Goal: Information Seeking & Learning: Learn about a topic

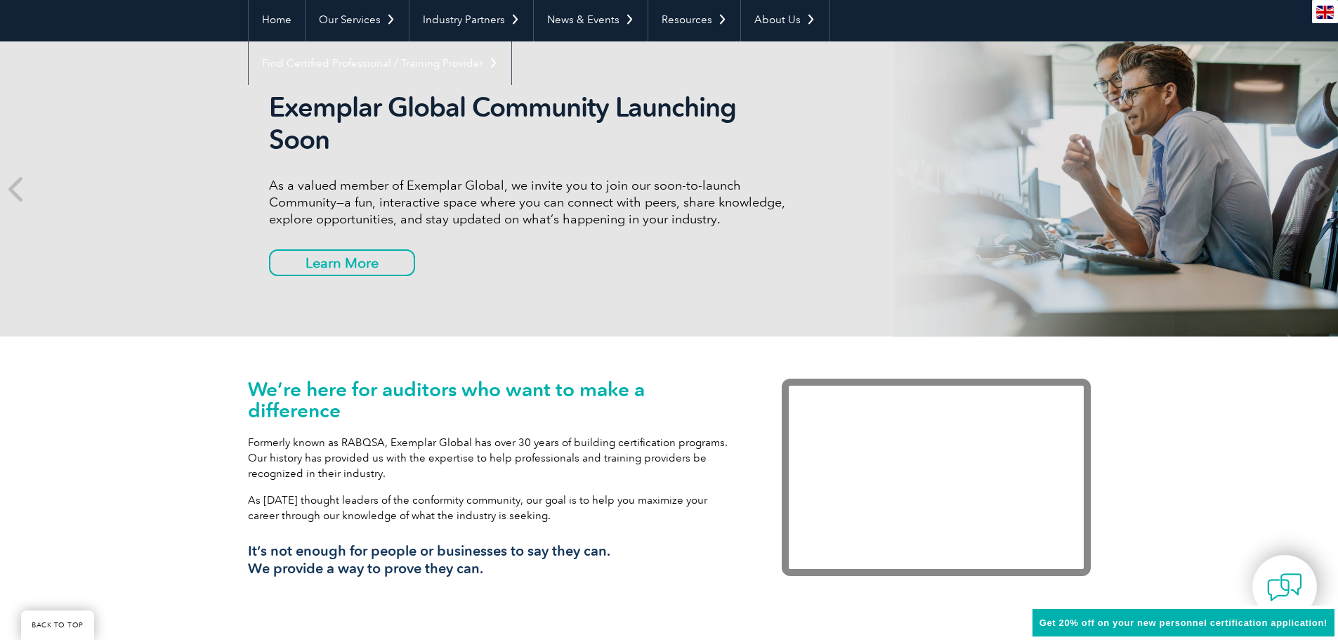
scroll to position [133, 0]
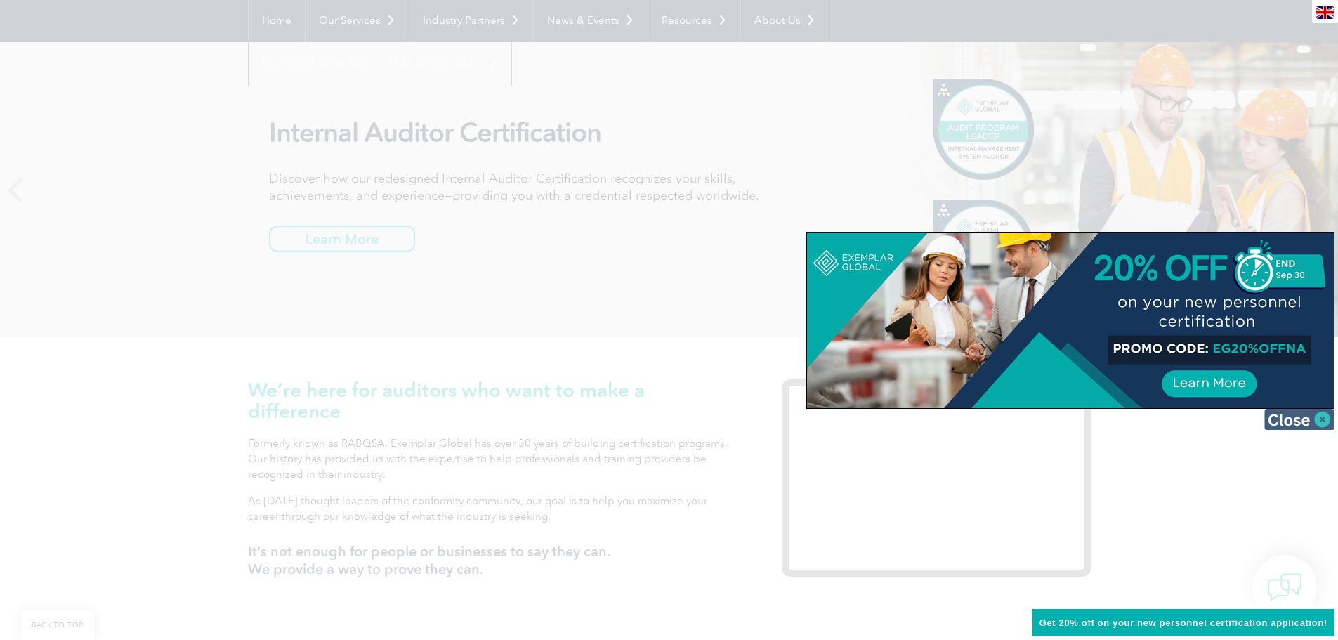
click at [1317, 417] on img at bounding box center [1299, 419] width 70 height 21
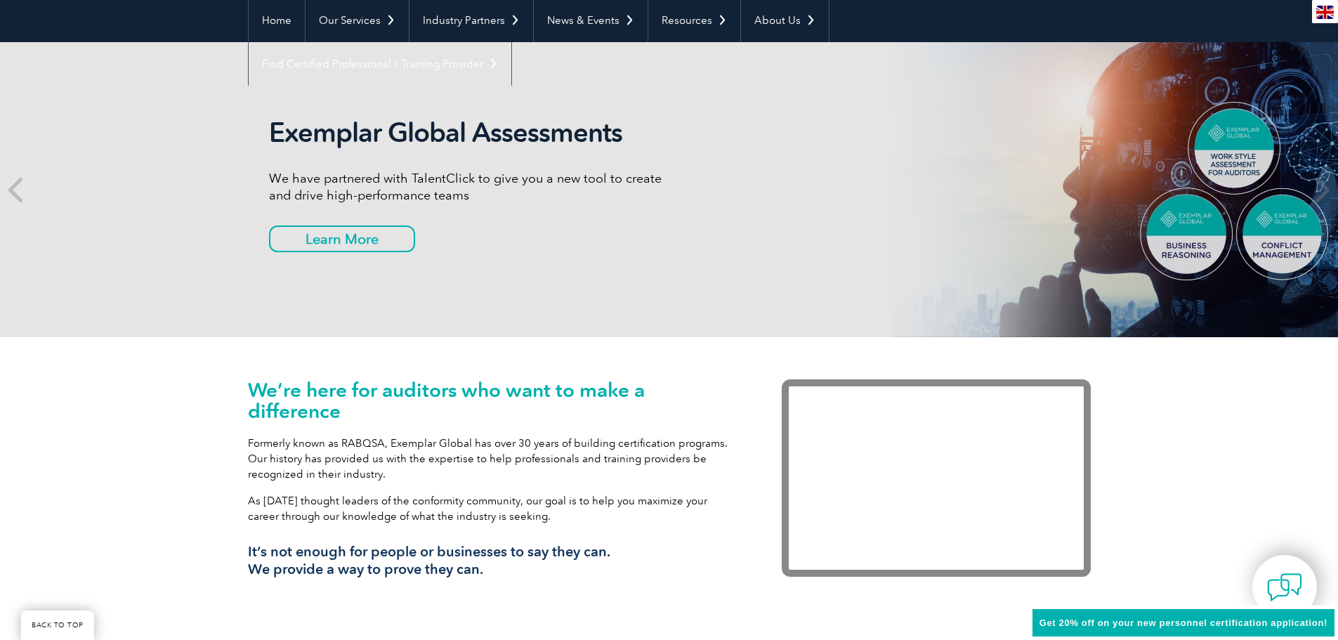
click at [608, 433] on div "We’re here for auditors who want to make a difference Formerly known as RABQSA,…" at bounding box center [494, 483] width 492 height 209
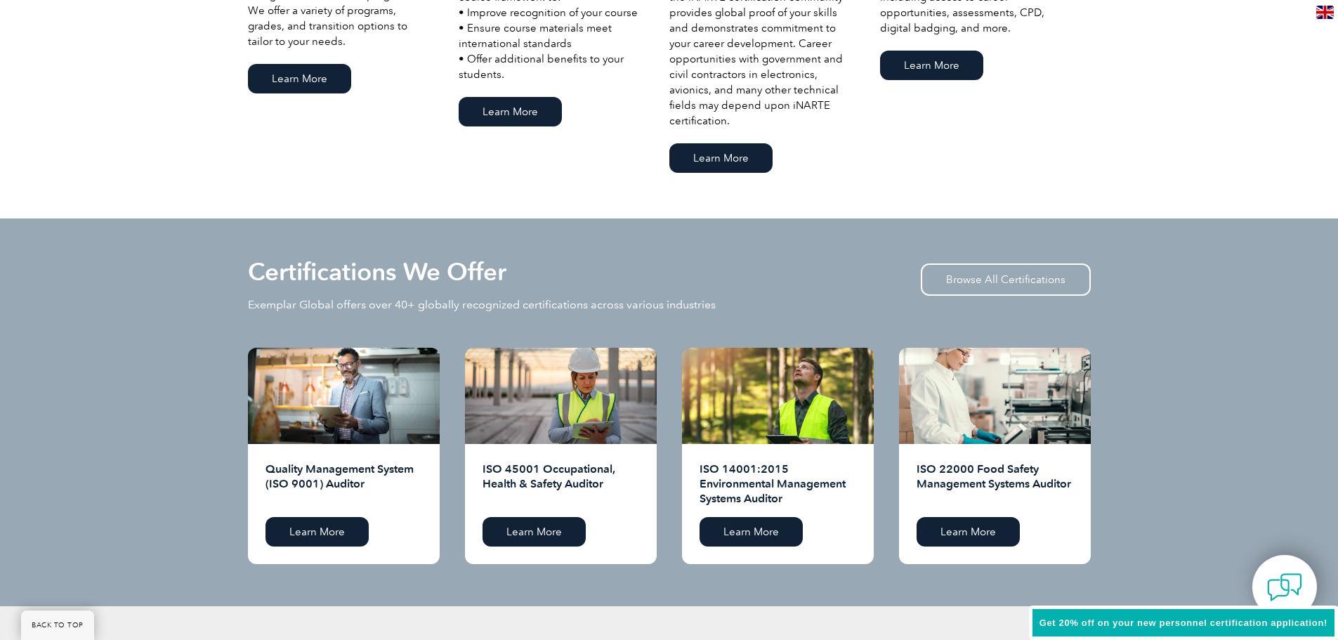
scroll to position [1177, 0]
click at [528, 109] on link "Learn More" at bounding box center [510, 110] width 103 height 29
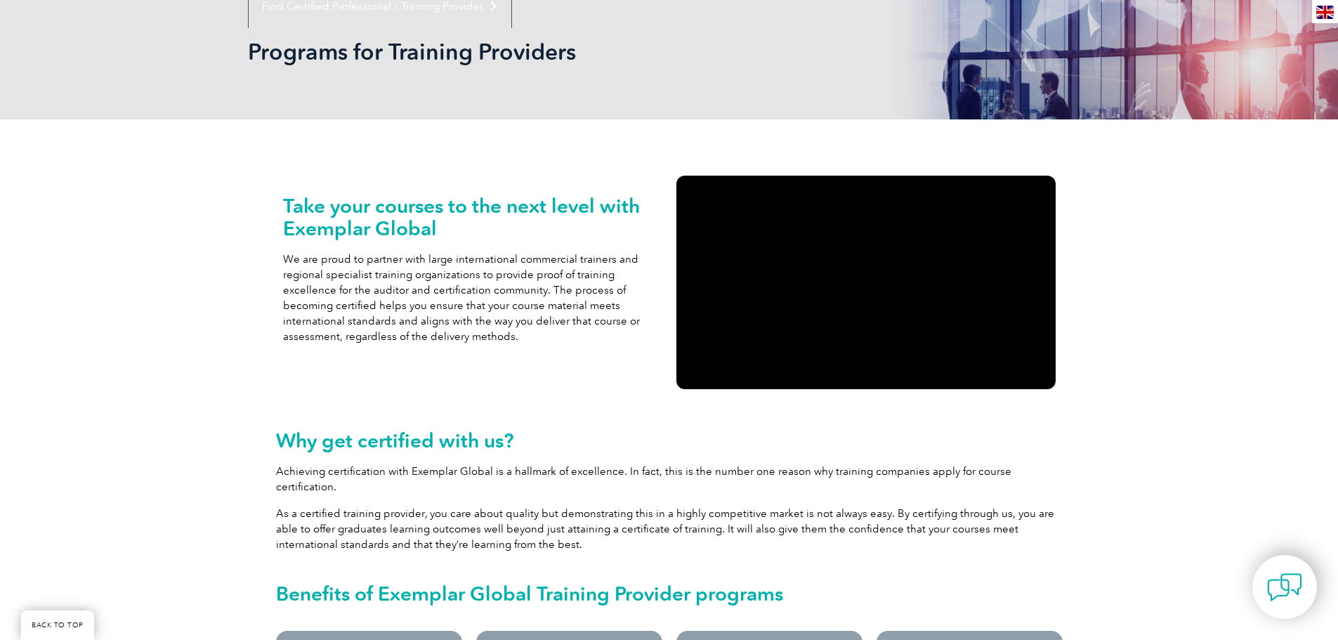
scroll to position [196, 0]
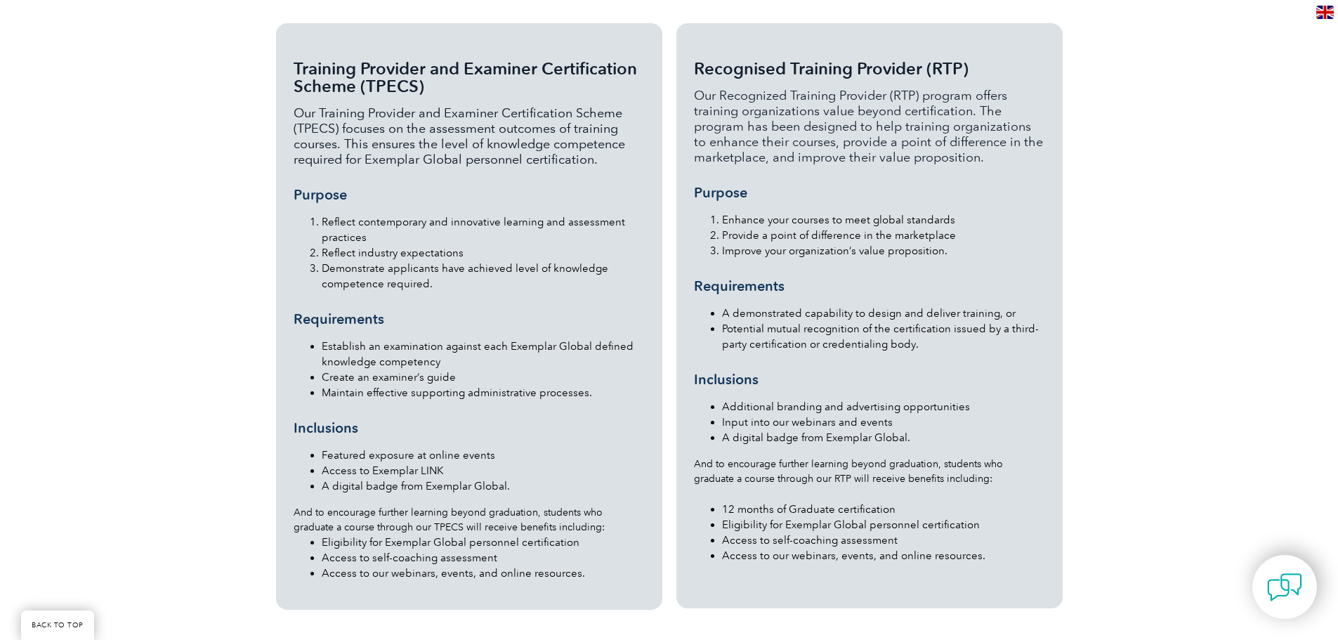
scroll to position [1095, 0]
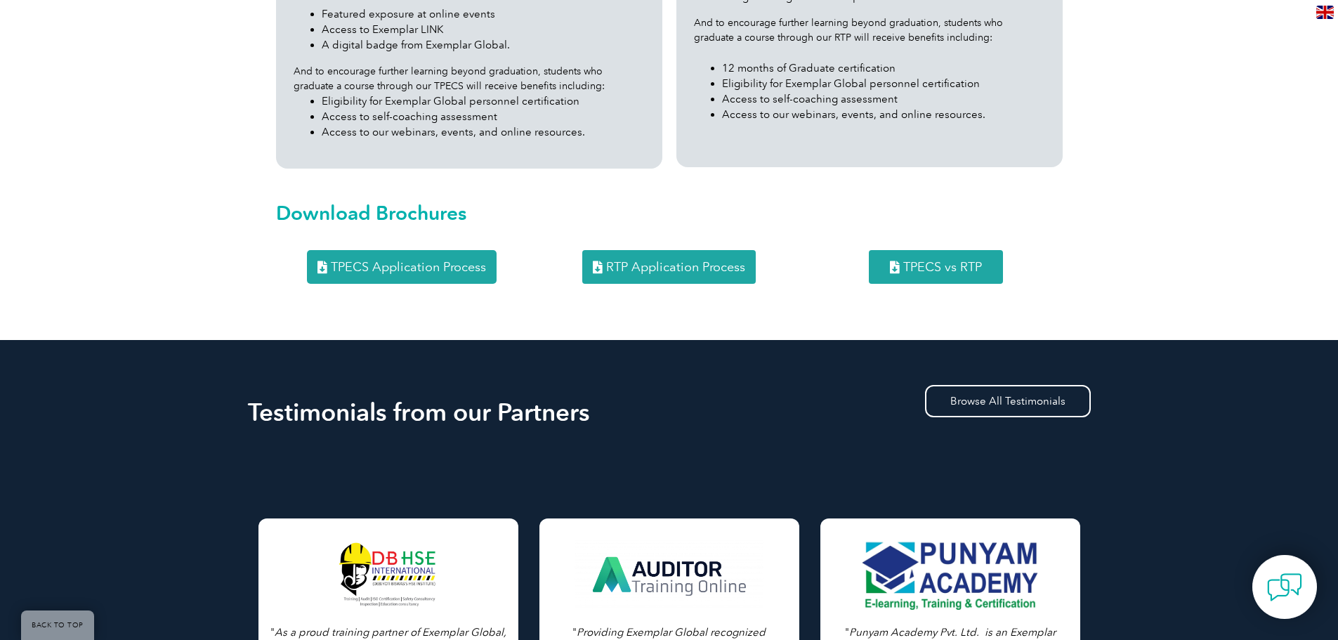
scroll to position [1536, 0]
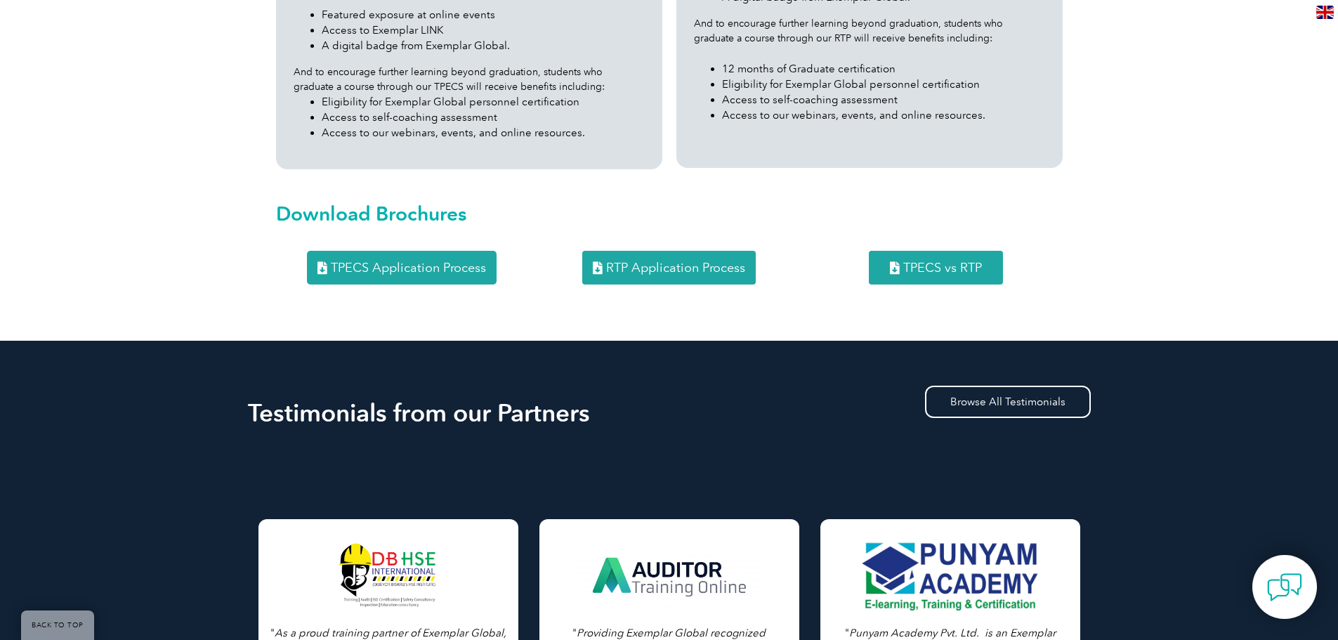
click at [985, 251] on link "TPECS vs RTP" at bounding box center [936, 268] width 134 height 34
